Goal: Browse casually: Explore the website without a specific task or goal

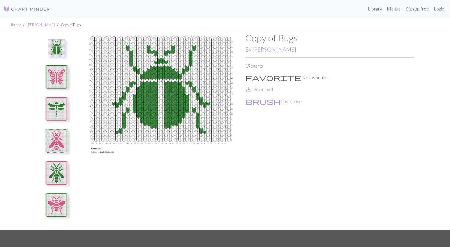
scroll to position [415, 0]
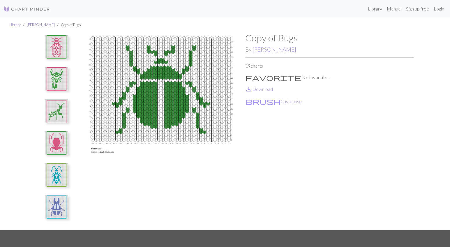
click at [36, 24] on link "Sumner Stone" at bounding box center [41, 24] width 28 height 5
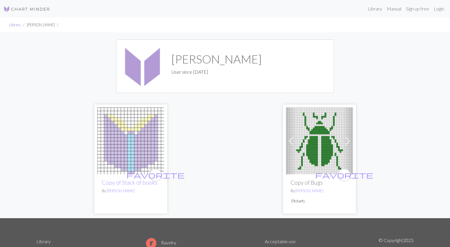
click at [11, 25] on link "Library" at bounding box center [14, 24] width 11 height 5
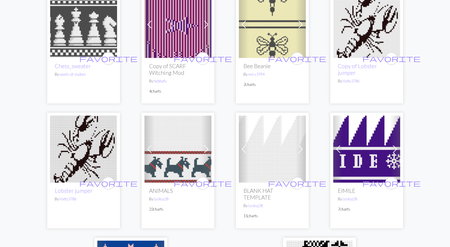
scroll to position [1279, 0]
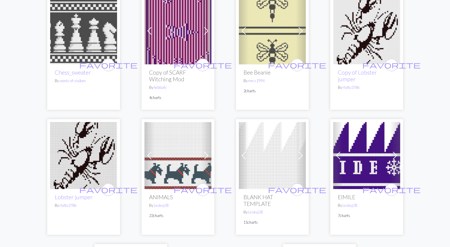
click at [174, 168] on img at bounding box center [178, 155] width 67 height 67
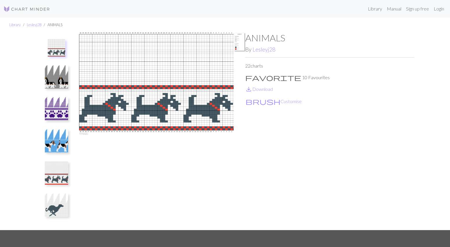
click at [56, 80] on img at bounding box center [56, 76] width 23 height 23
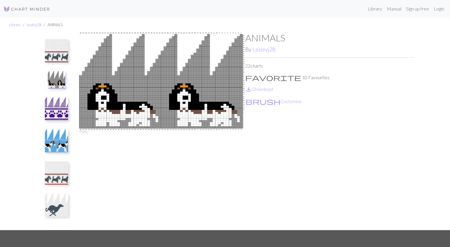
click at [56, 106] on img at bounding box center [56, 108] width 23 height 23
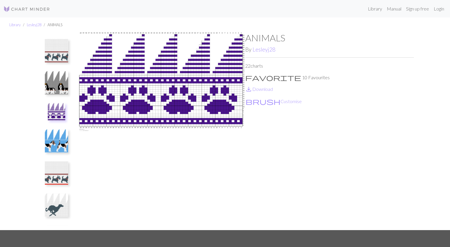
click at [57, 144] on img at bounding box center [56, 140] width 23 height 23
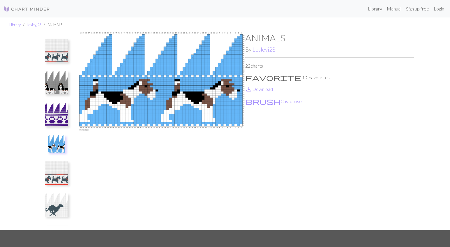
click at [56, 169] on img at bounding box center [56, 172] width 23 height 23
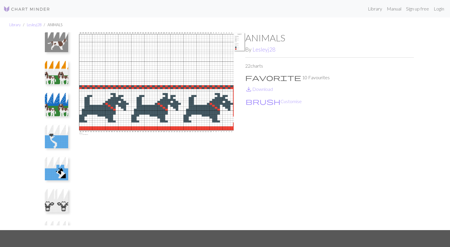
scroll to position [511, 0]
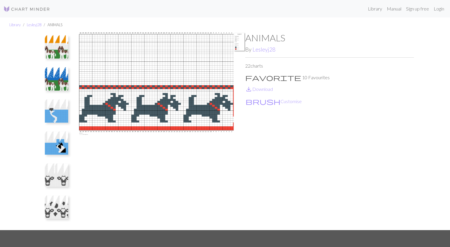
click at [55, 117] on img at bounding box center [56, 110] width 23 height 23
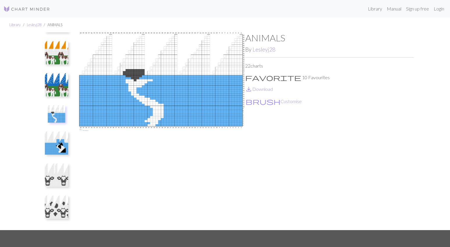
scroll to position [511, 0]
